Goal: Information Seeking & Learning: Compare options

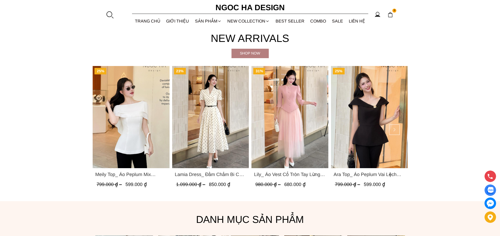
scroll to position [289, 0]
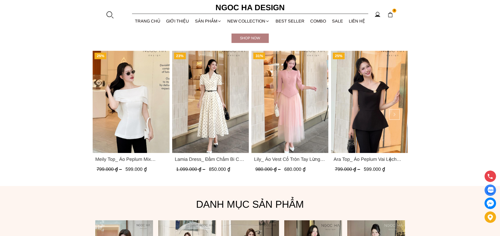
click at [212, 156] on span "Lamia Dress_ Đầm Chấm Bi Cổ Vest Màu Kem D1003" at bounding box center [210, 159] width 72 height 7
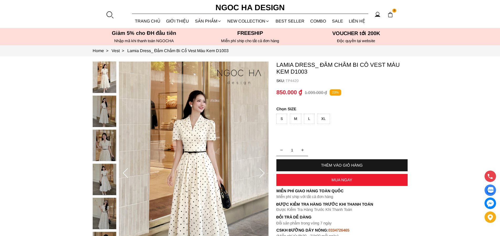
click at [264, 171] on icon at bounding box center [262, 173] width 10 height 10
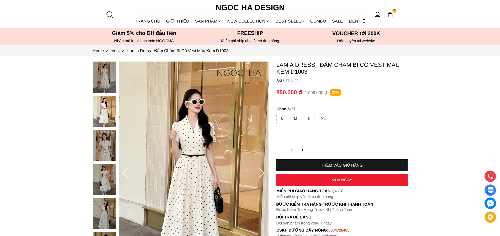
drag, startPoint x: 223, startPoint y: 136, endPoint x: 214, endPoint y: 139, distance: 9.7
click at [221, 137] on img at bounding box center [194, 174] width 150 height 224
click at [193, 148] on img at bounding box center [194, 174] width 150 height 224
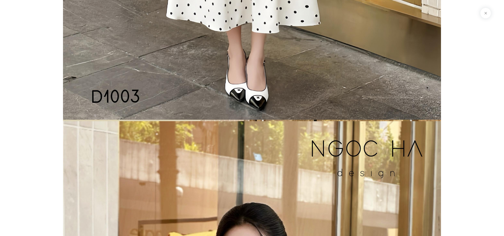
scroll to position [933, 0]
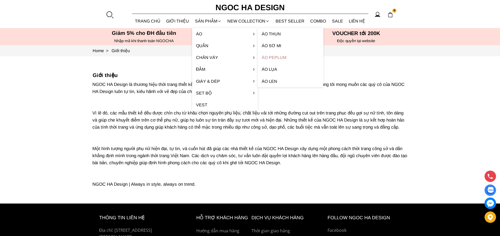
click at [276, 58] on link "Áo Peplum" at bounding box center [291, 58] width 66 height 12
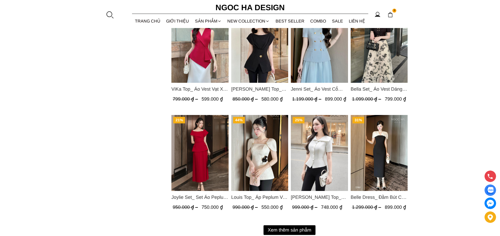
scroll to position [603, 0]
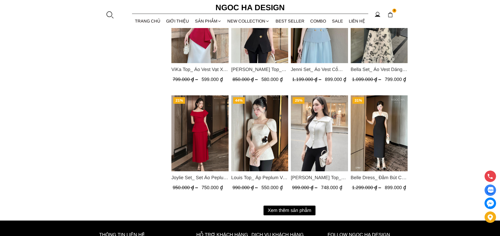
click at [290, 212] on button "Xem thêm sản phẩm" at bounding box center [289, 211] width 52 height 10
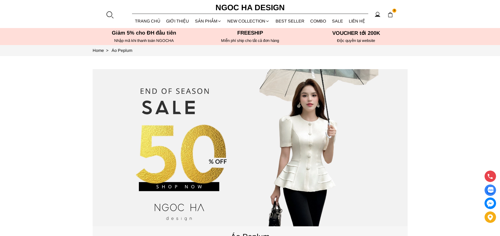
scroll to position [0, 0]
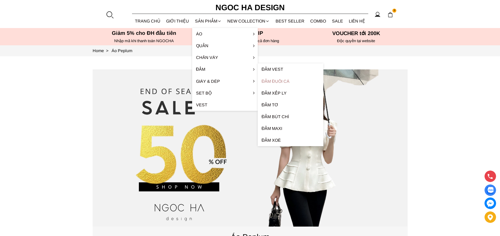
click at [278, 82] on link "Đầm đuôi cá" at bounding box center [291, 82] width 66 height 12
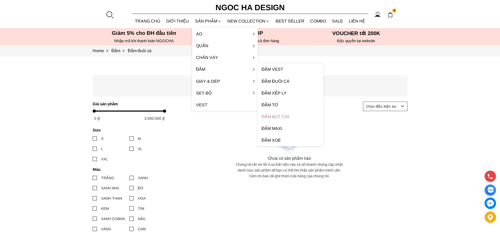
click at [275, 117] on link "Đầm bút chì" at bounding box center [291, 117] width 66 height 12
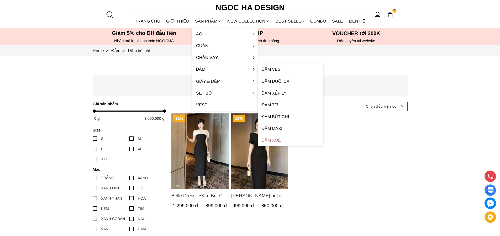
click at [272, 141] on link "Đầm xoè" at bounding box center [291, 141] width 66 height 12
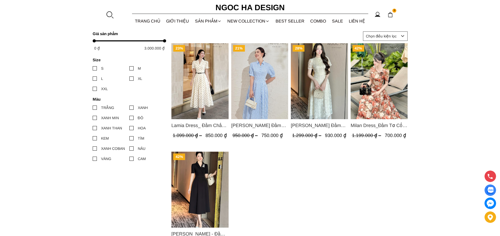
scroll to position [79, 0]
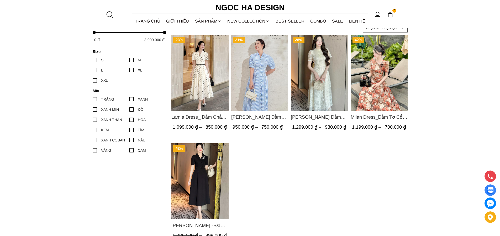
click at [211, 116] on span "Lamia Dress_ Đầm Chấm Bi Cổ Vest Màu Kem D1003" at bounding box center [199, 117] width 57 height 7
